Goal: Task Accomplishment & Management: Manage account settings

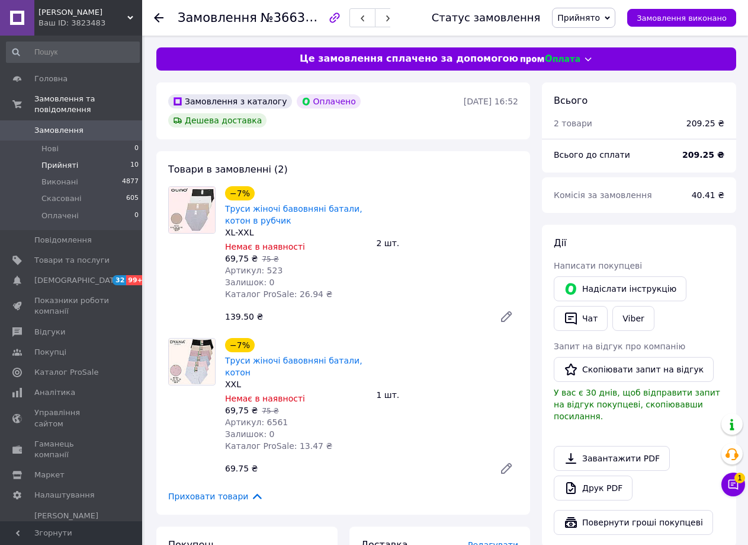
click at [69, 160] on span "Прийняті" at bounding box center [59, 165] width 37 height 11
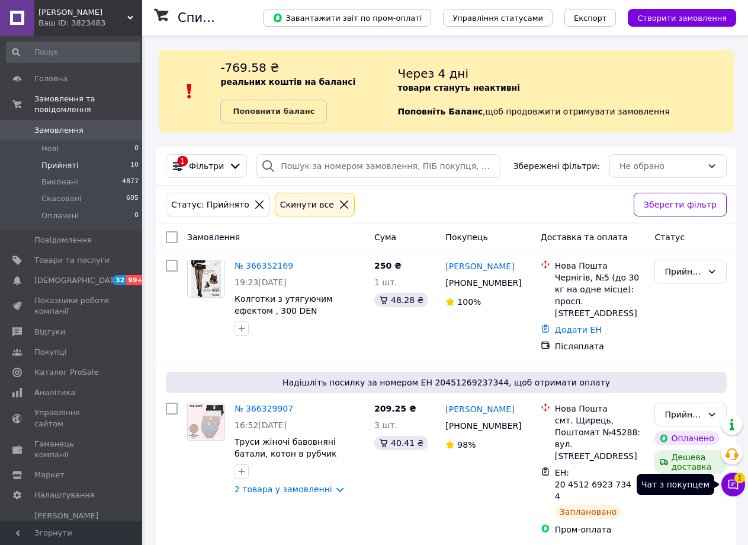
click at [735, 485] on icon at bounding box center [734, 484] width 12 height 12
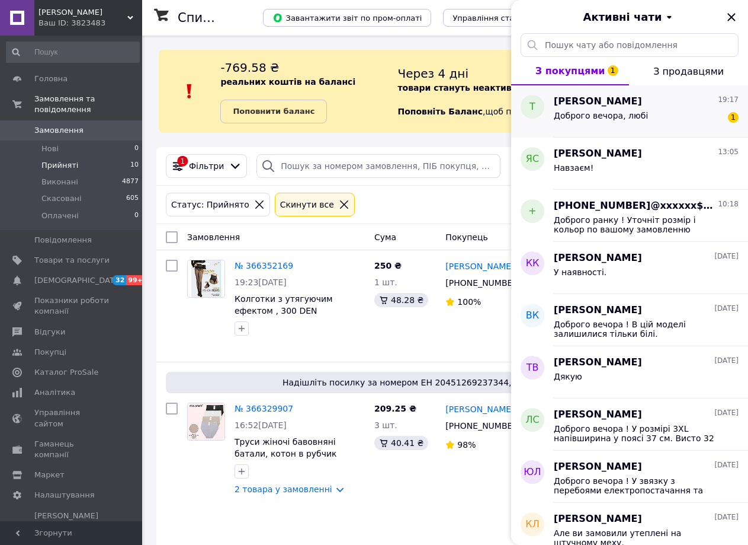
click at [596, 116] on span "Доброго вечора, любі" at bounding box center [601, 115] width 94 height 9
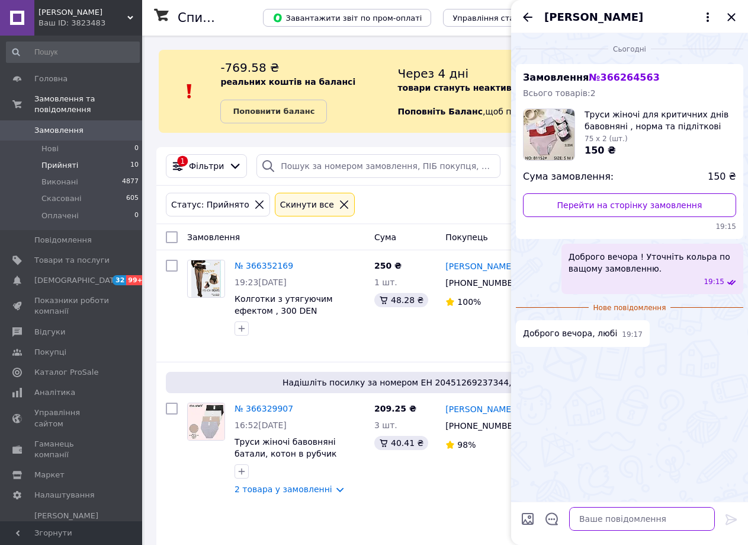
click at [584, 527] on textarea at bounding box center [642, 519] width 146 height 24
type textarea "jr"
